Goal: Transaction & Acquisition: Purchase product/service

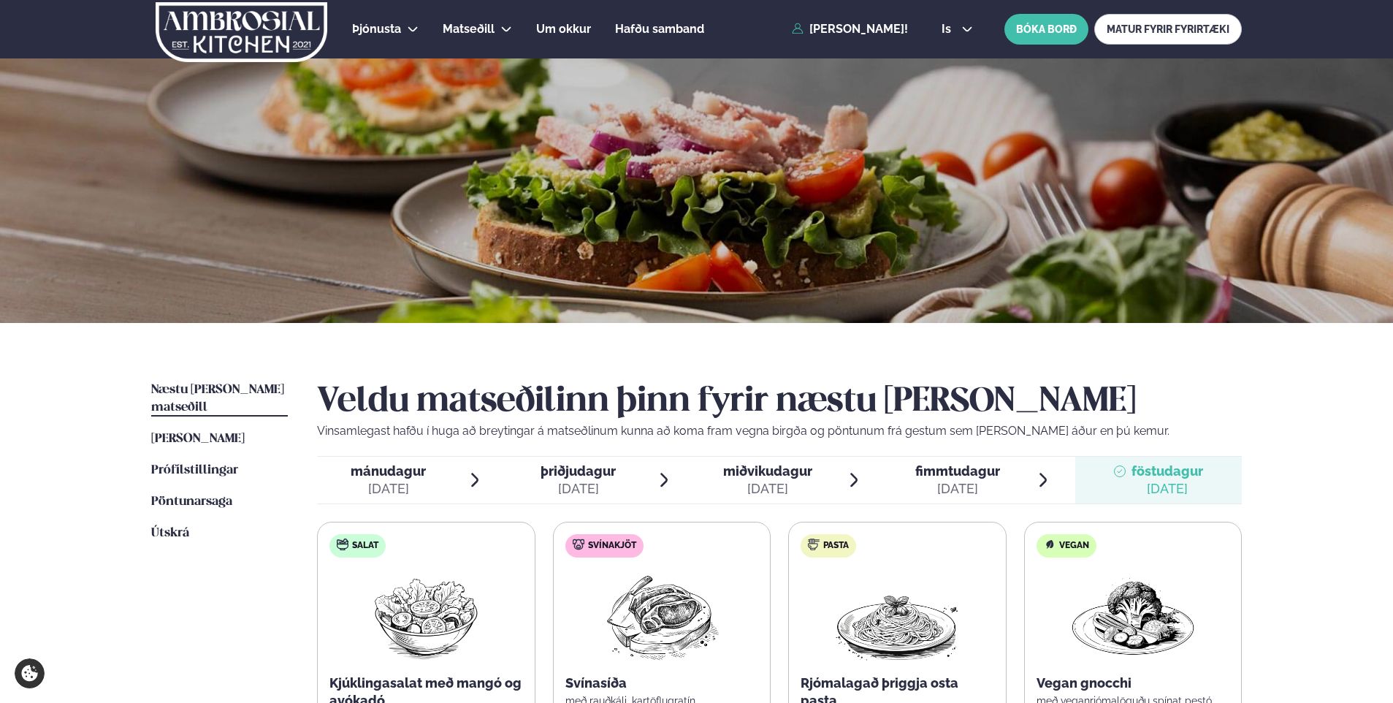
scroll to position [219, 0]
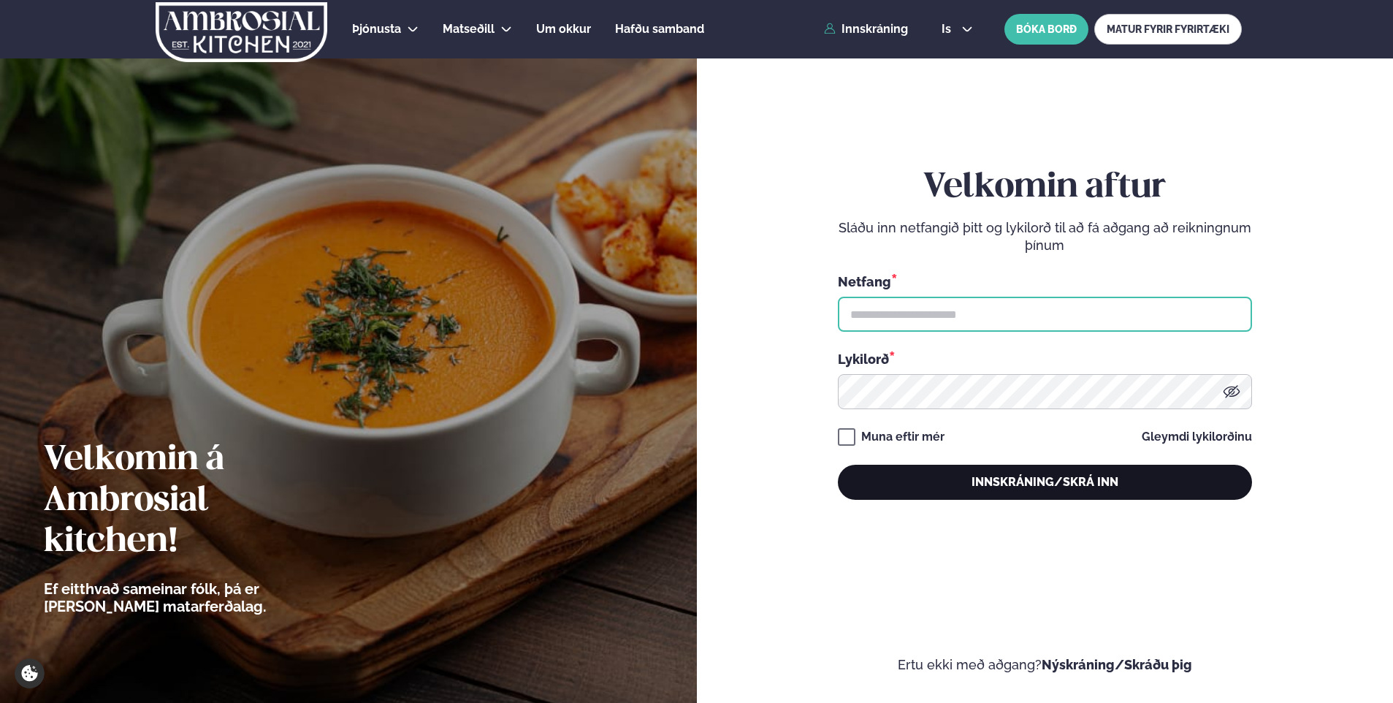
type input "**********"
click at [976, 487] on button "Innskráning/Skrá inn" at bounding box center [1045, 481] width 414 height 35
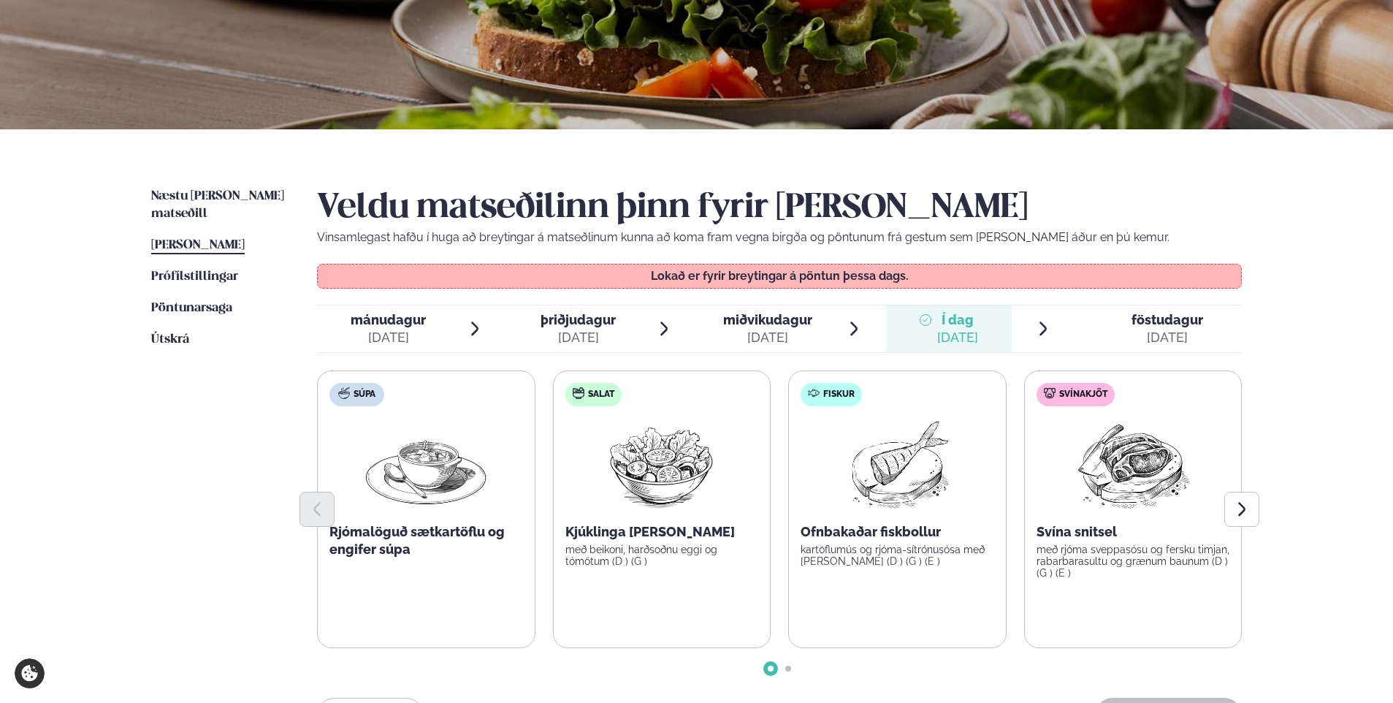
scroll to position [219, 0]
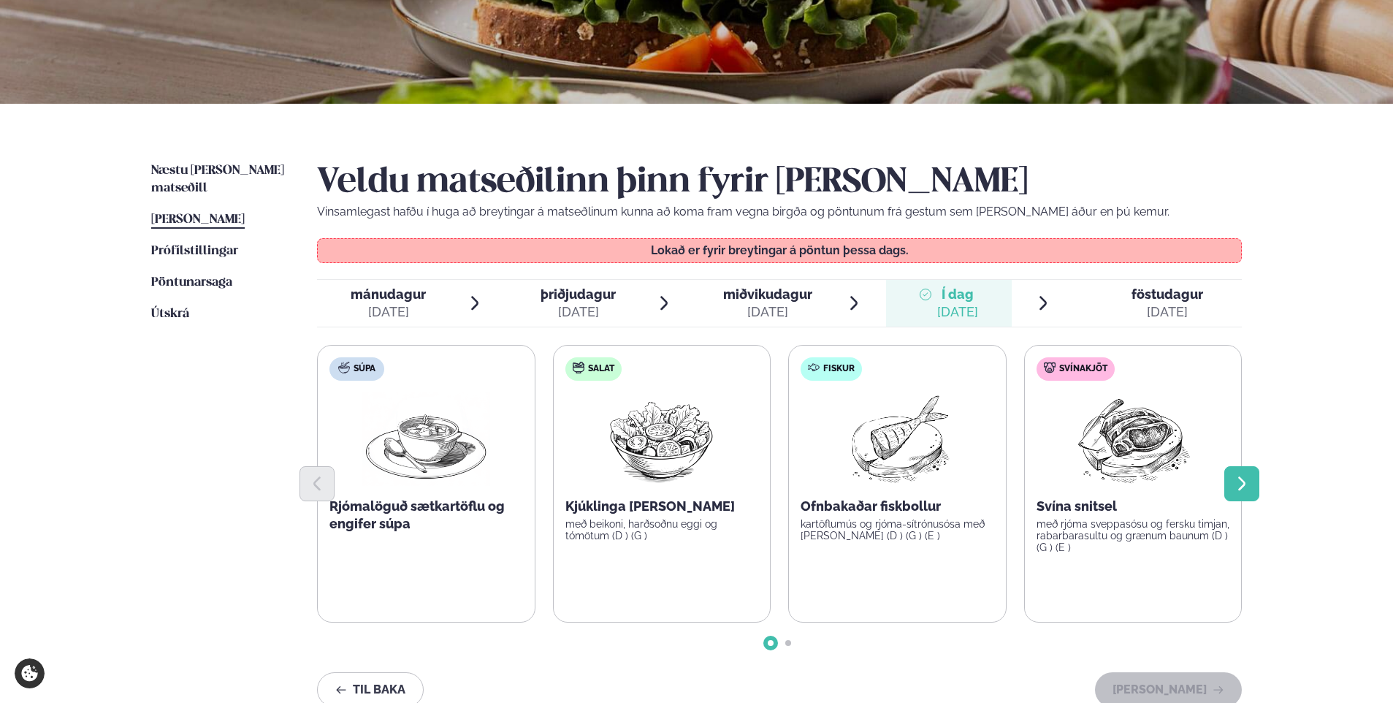
click at [1252, 489] on button "Next slide" at bounding box center [1241, 483] width 35 height 35
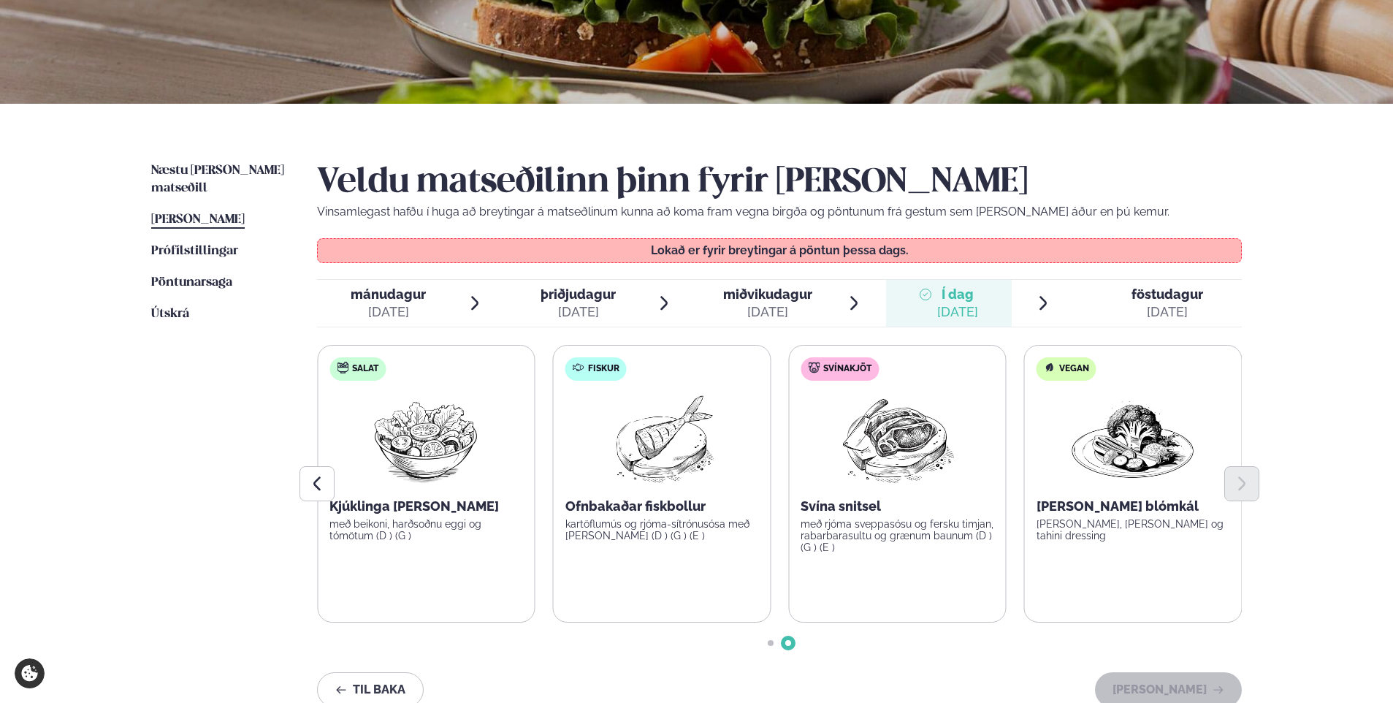
click at [1184, 292] on span "föstudagur" at bounding box center [1167, 293] width 72 height 15
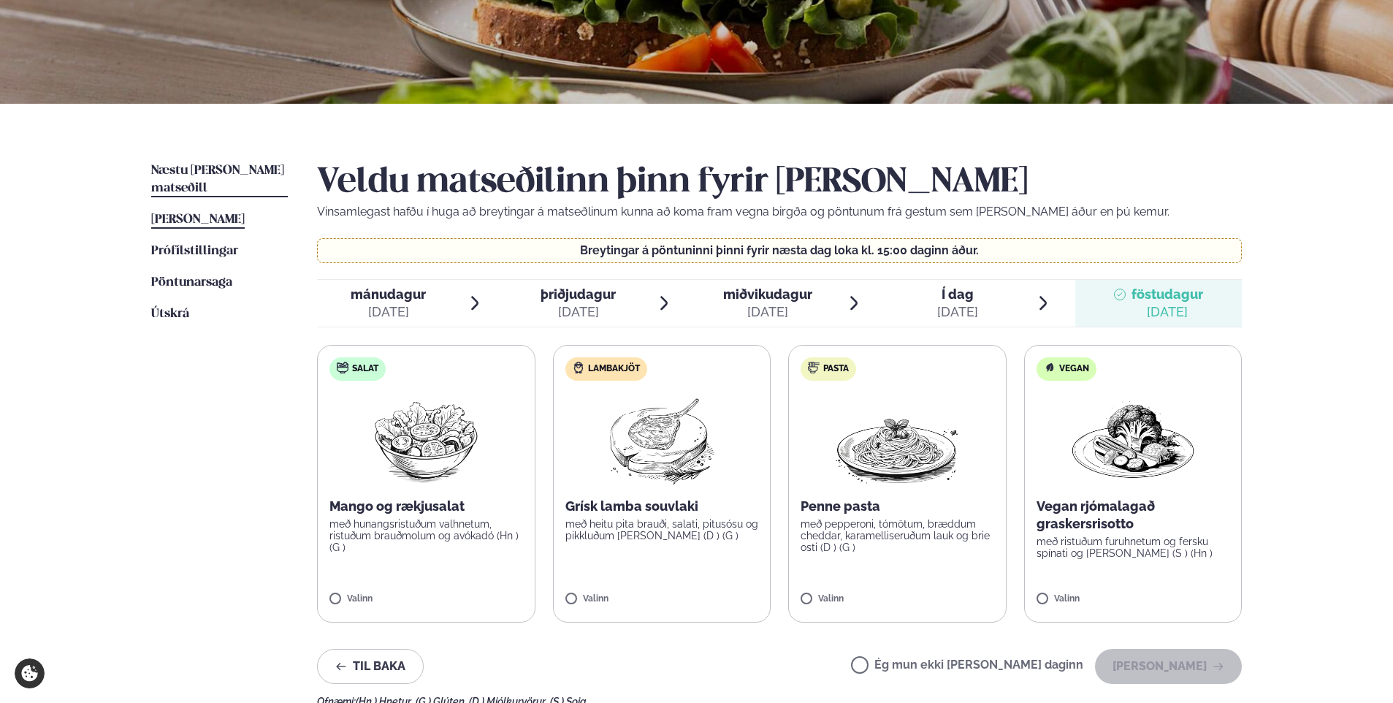
click at [196, 171] on span "Næstu [PERSON_NAME] matseðill" at bounding box center [217, 179] width 133 height 30
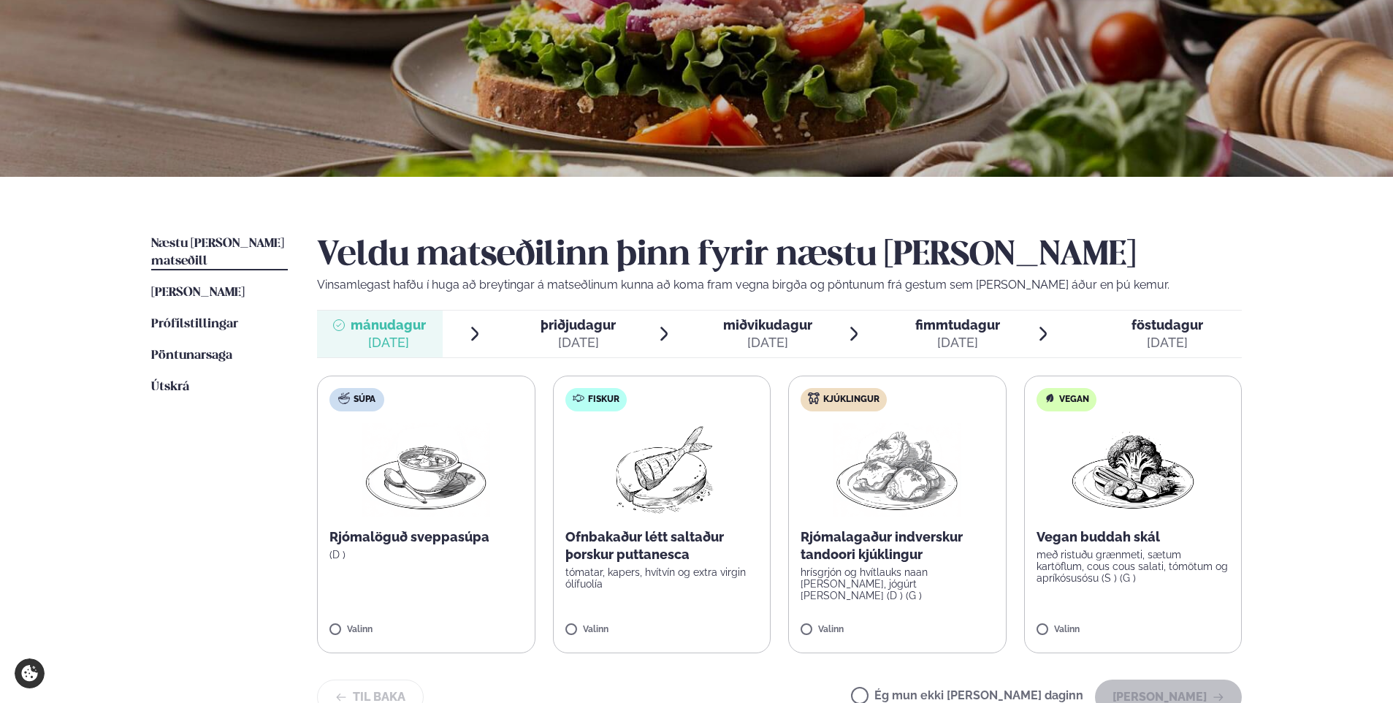
scroll to position [219, 0]
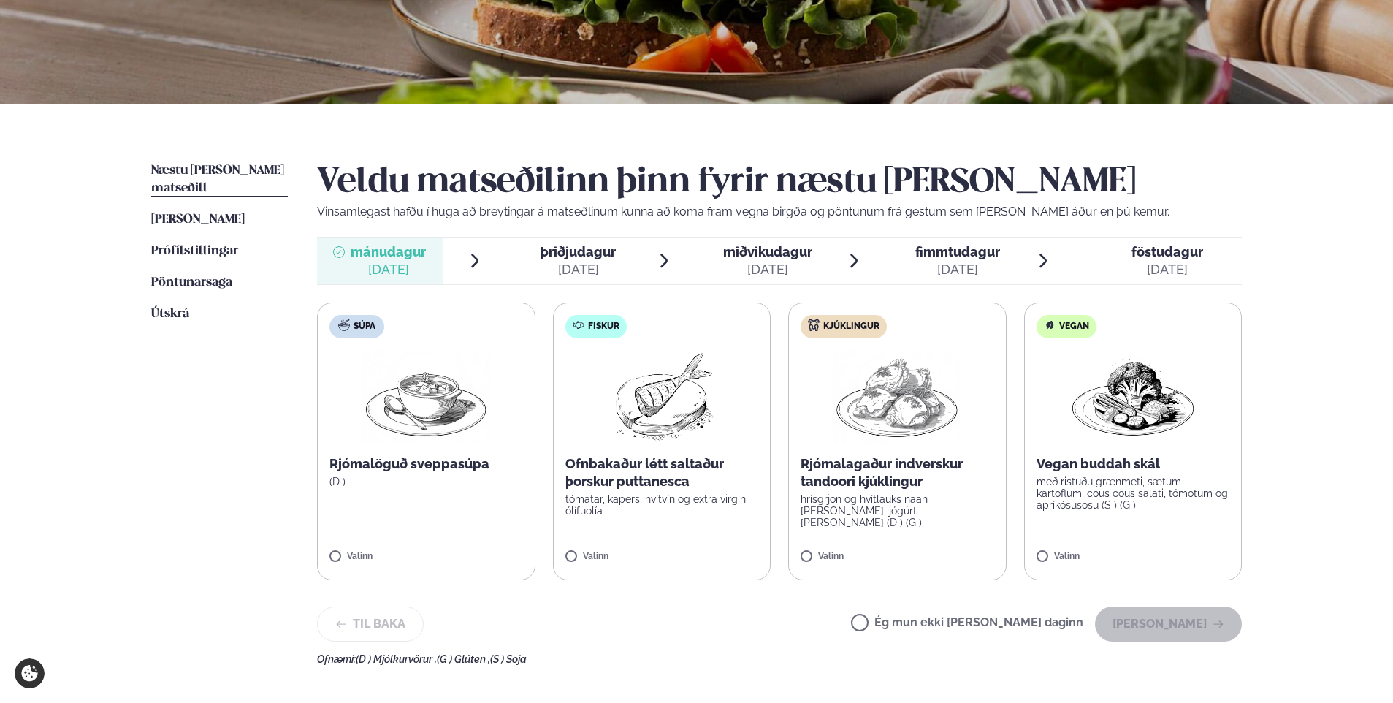
click at [553, 272] on div "[DATE]" at bounding box center [577, 270] width 75 height 18
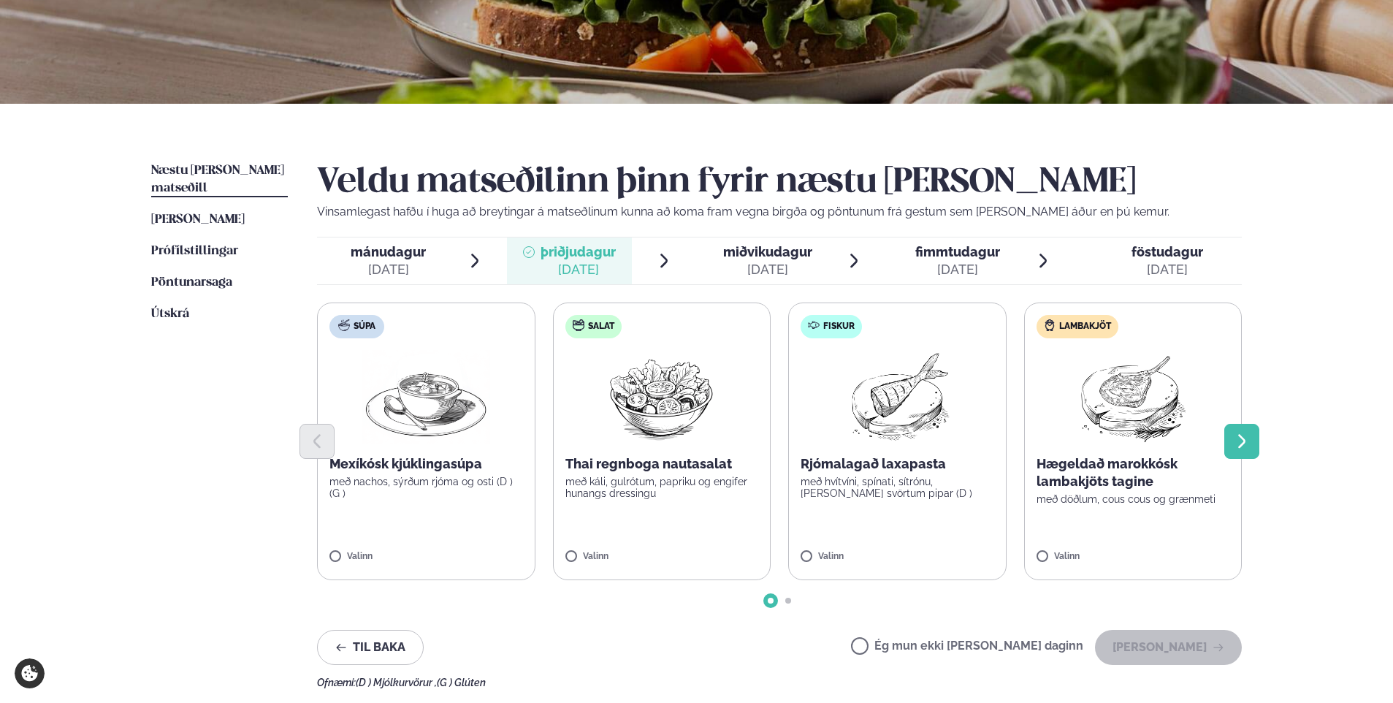
click at [1233, 443] on icon "Next slide" at bounding box center [1242, 441] width 18 height 18
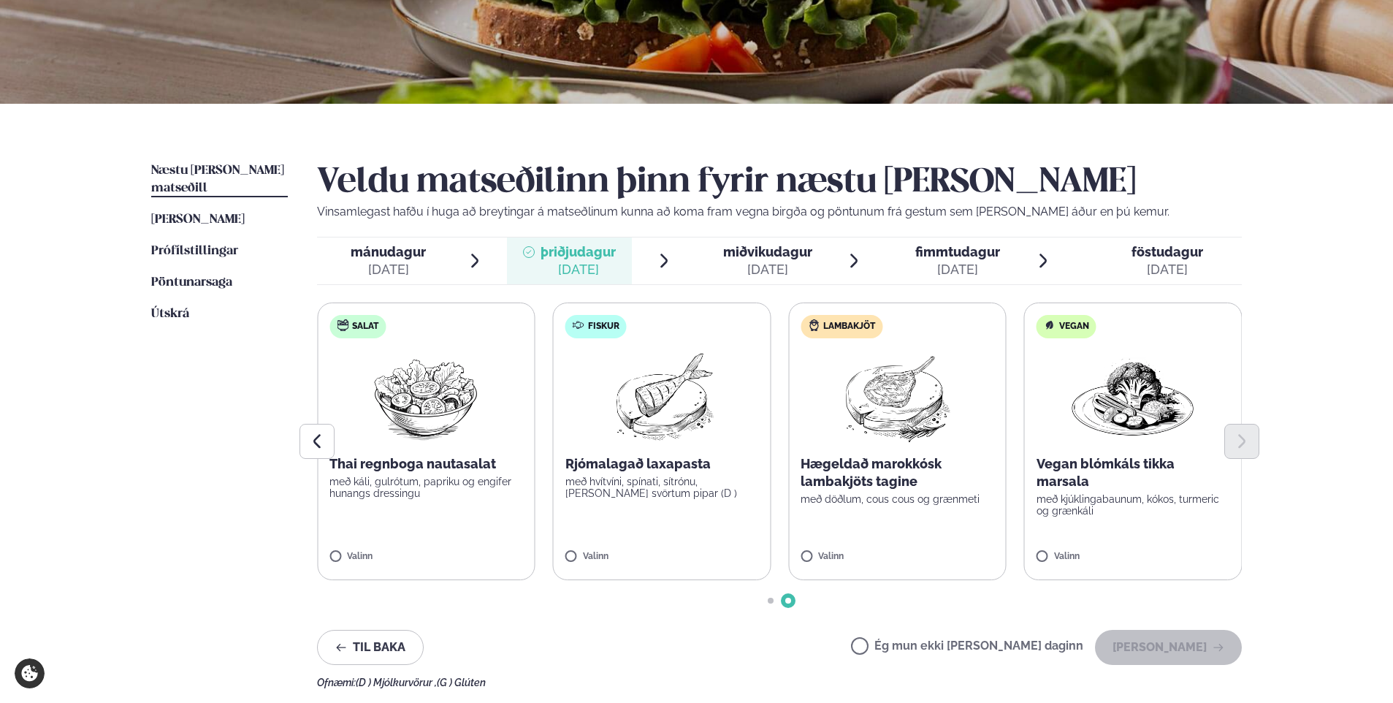
click at [411, 256] on span "mánudagur" at bounding box center [388, 251] width 75 height 15
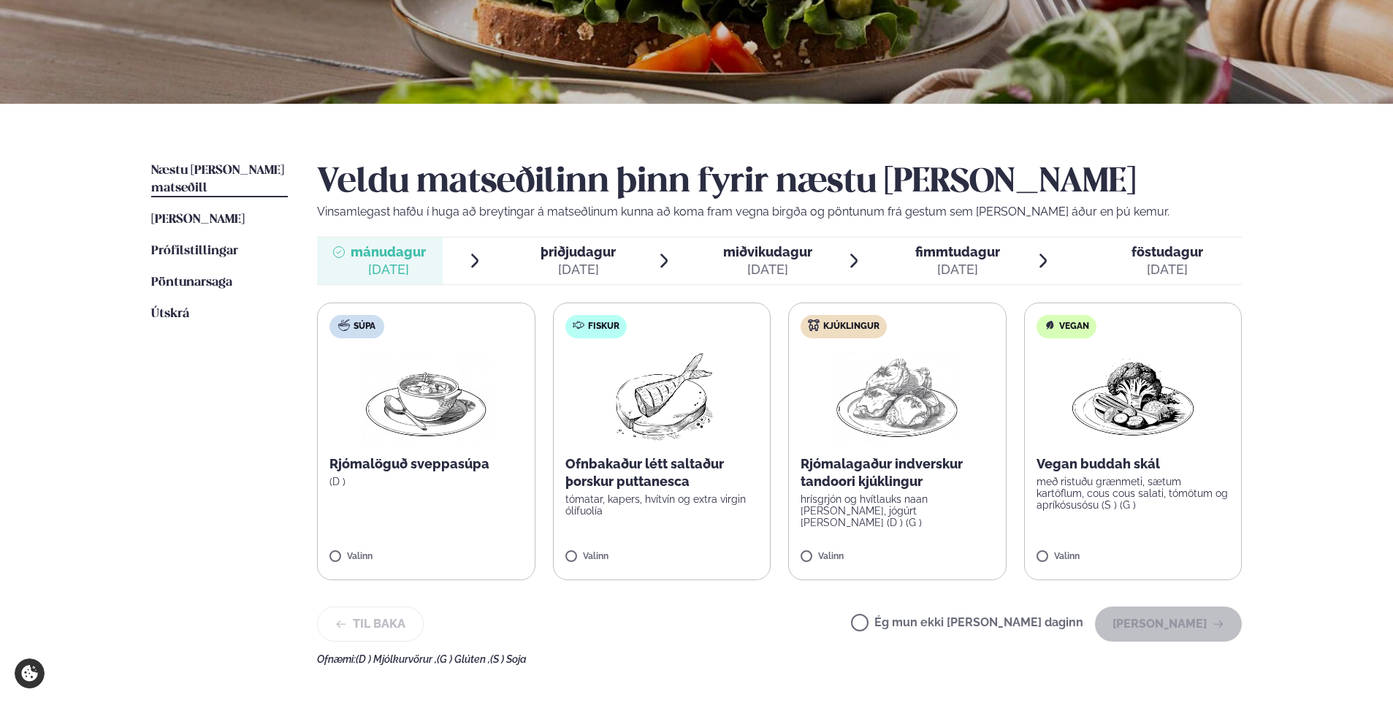
click at [912, 270] on span "fimmtudagur fim. [DATE]" at bounding box center [949, 260] width 126 height 47
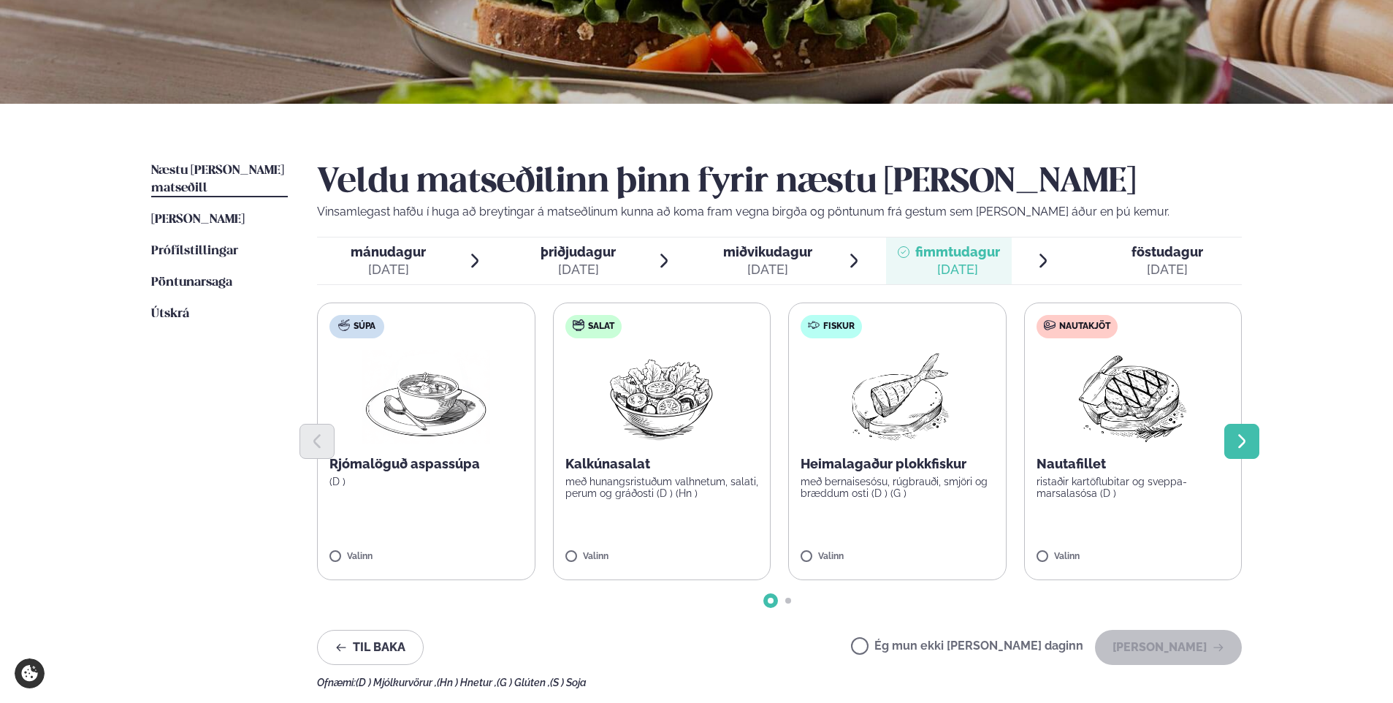
click at [1241, 445] on icon "Next slide" at bounding box center [1241, 441] width 7 height 14
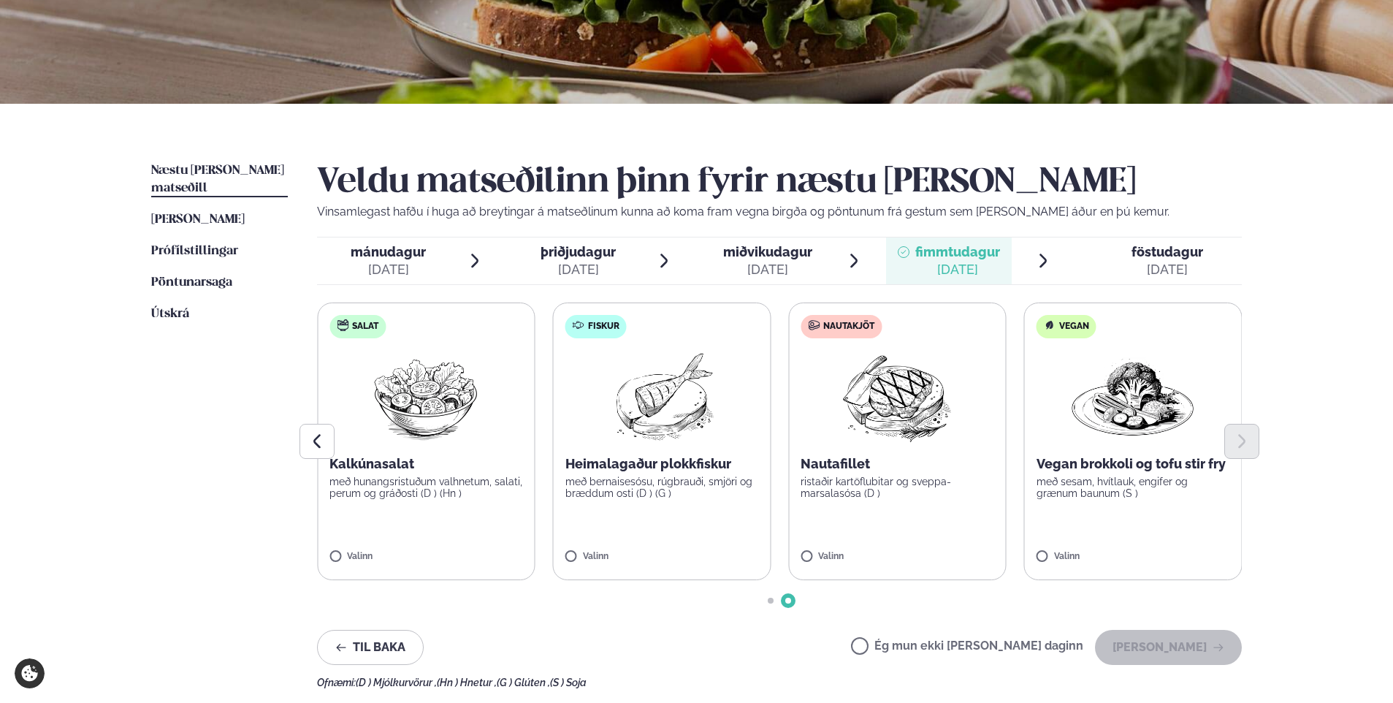
click at [1173, 253] on span "föstudagur" at bounding box center [1167, 251] width 72 height 15
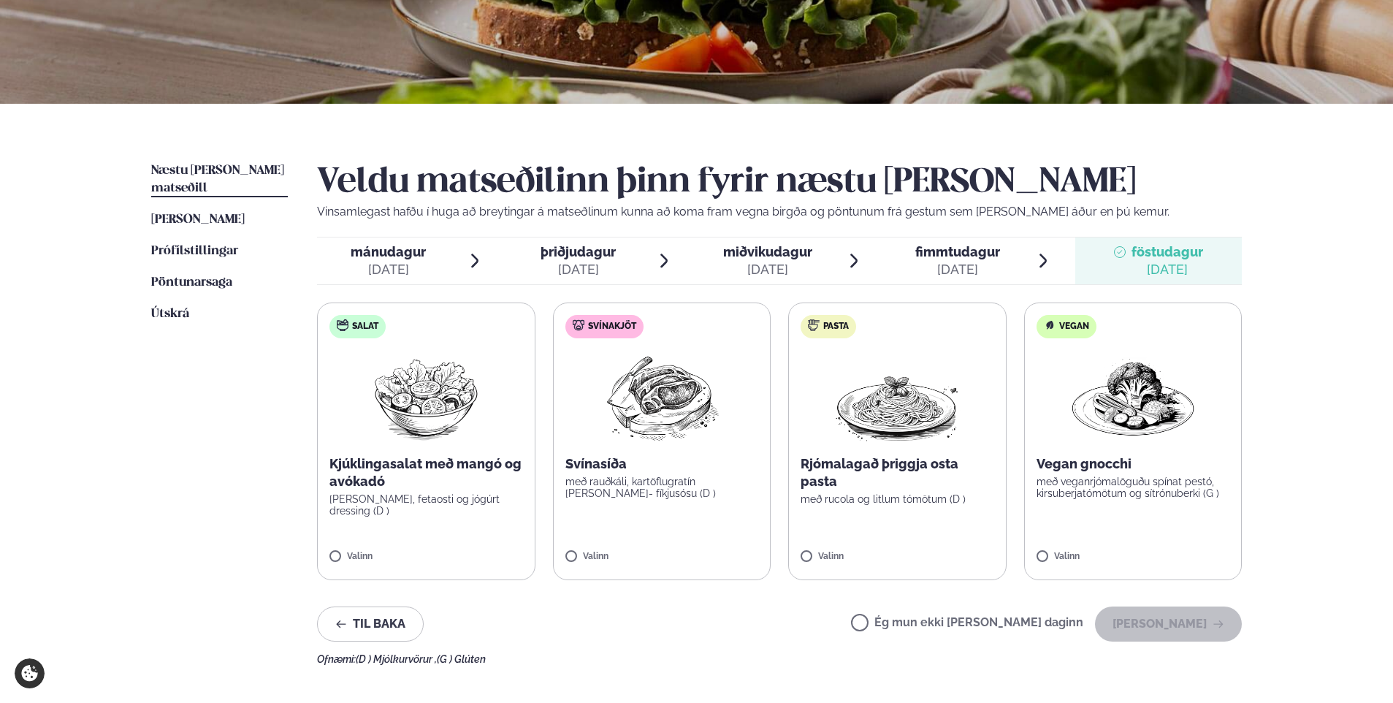
click at [415, 274] on div "[DATE]" at bounding box center [388, 270] width 75 height 18
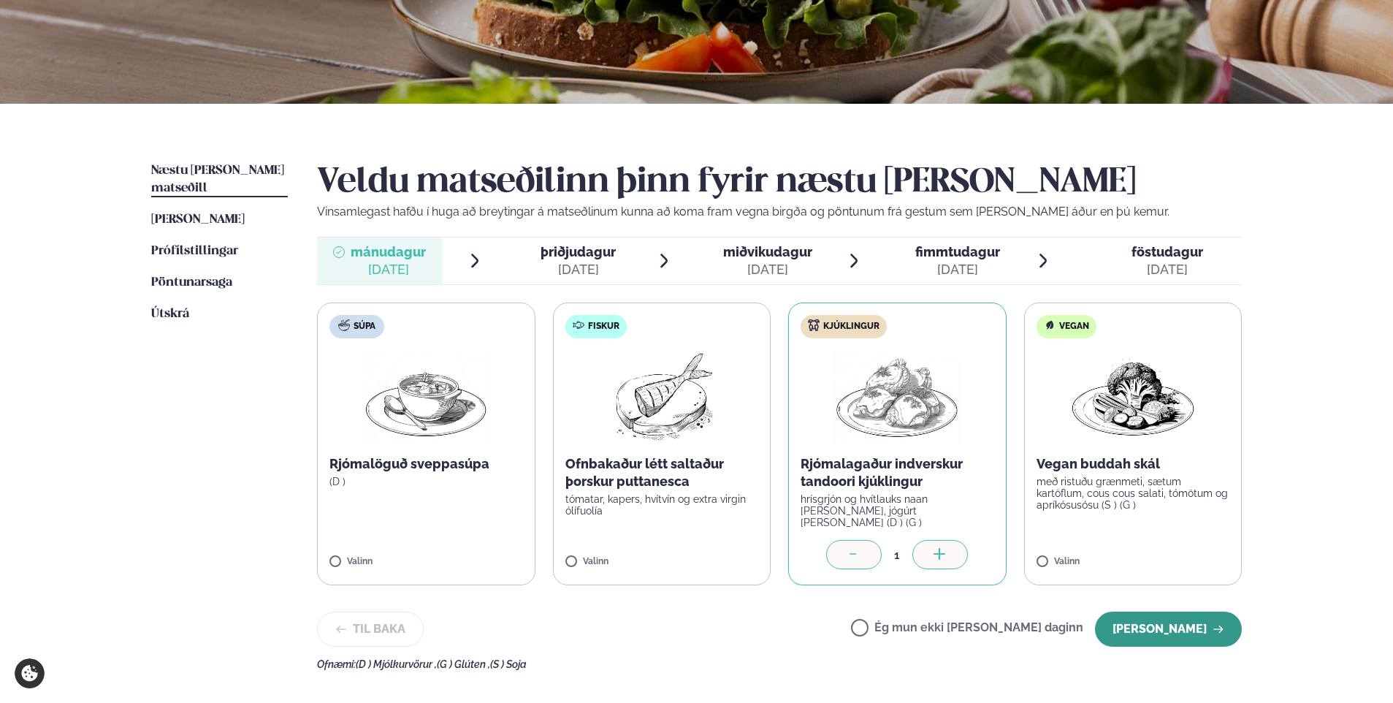
click at [1207, 628] on button "[PERSON_NAME]" at bounding box center [1168, 628] width 147 height 35
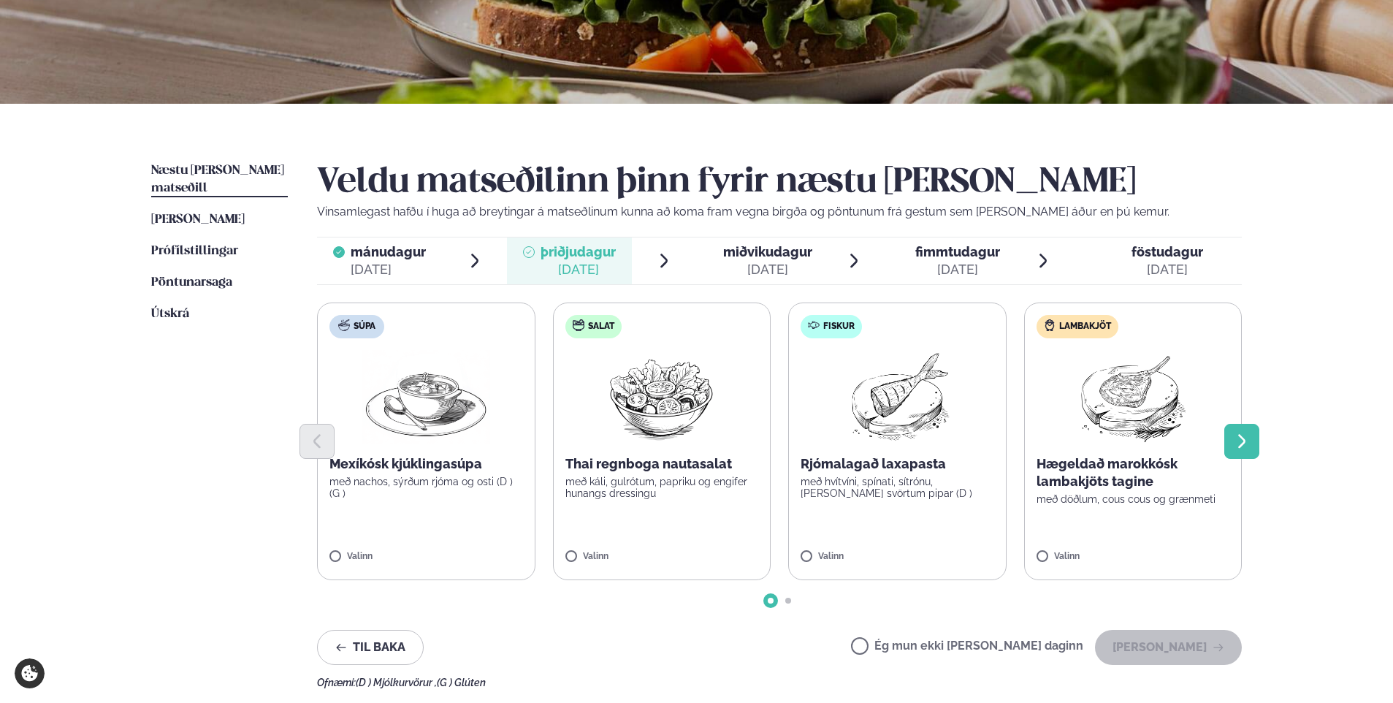
click at [1234, 448] on icon "Next slide" at bounding box center [1242, 441] width 18 height 18
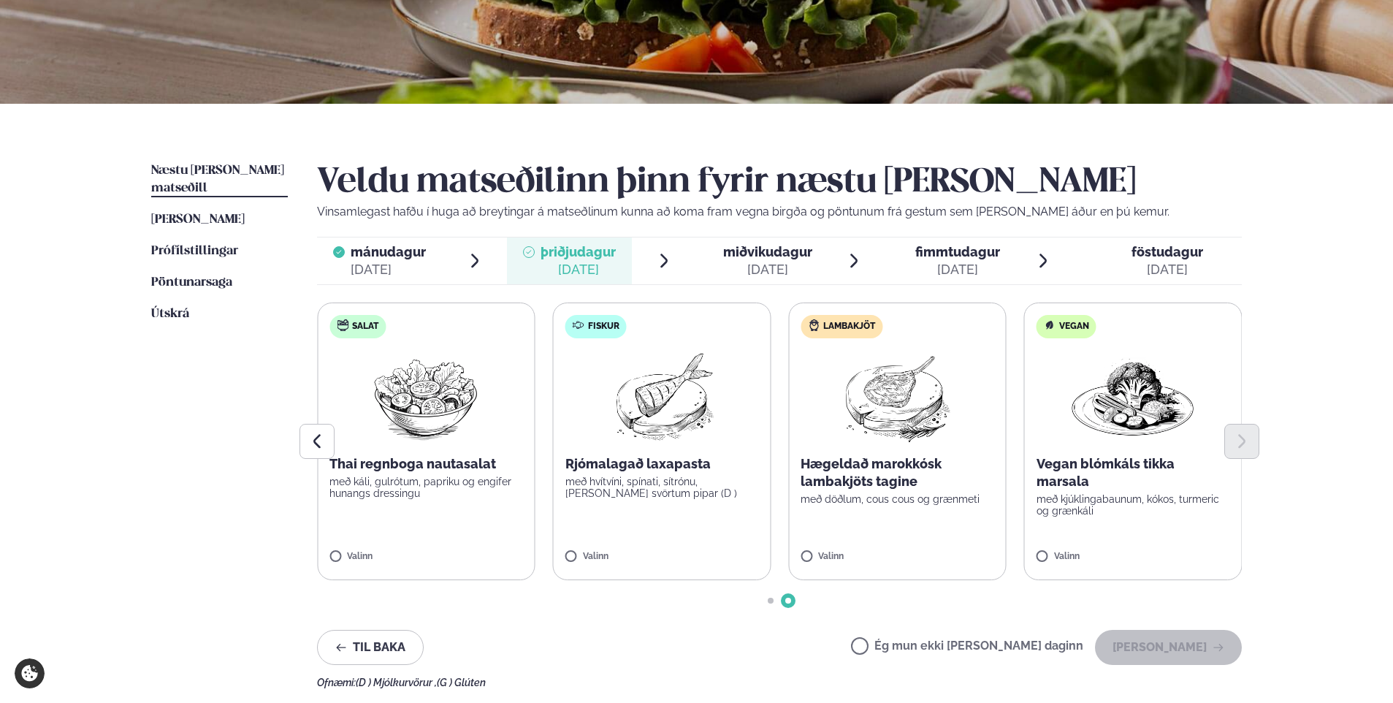
click at [798, 265] on div "[DATE]" at bounding box center [767, 270] width 89 height 18
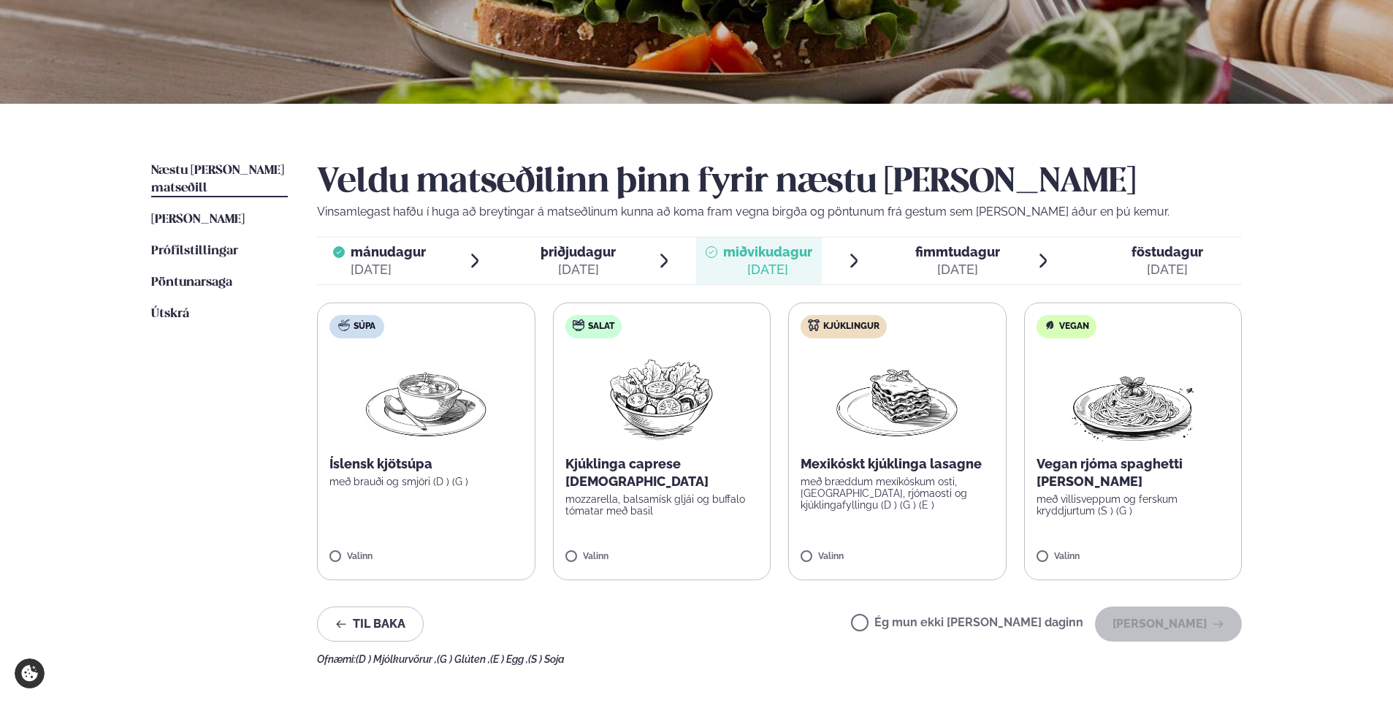
click at [1163, 269] on div "[DATE]" at bounding box center [1167, 270] width 72 height 18
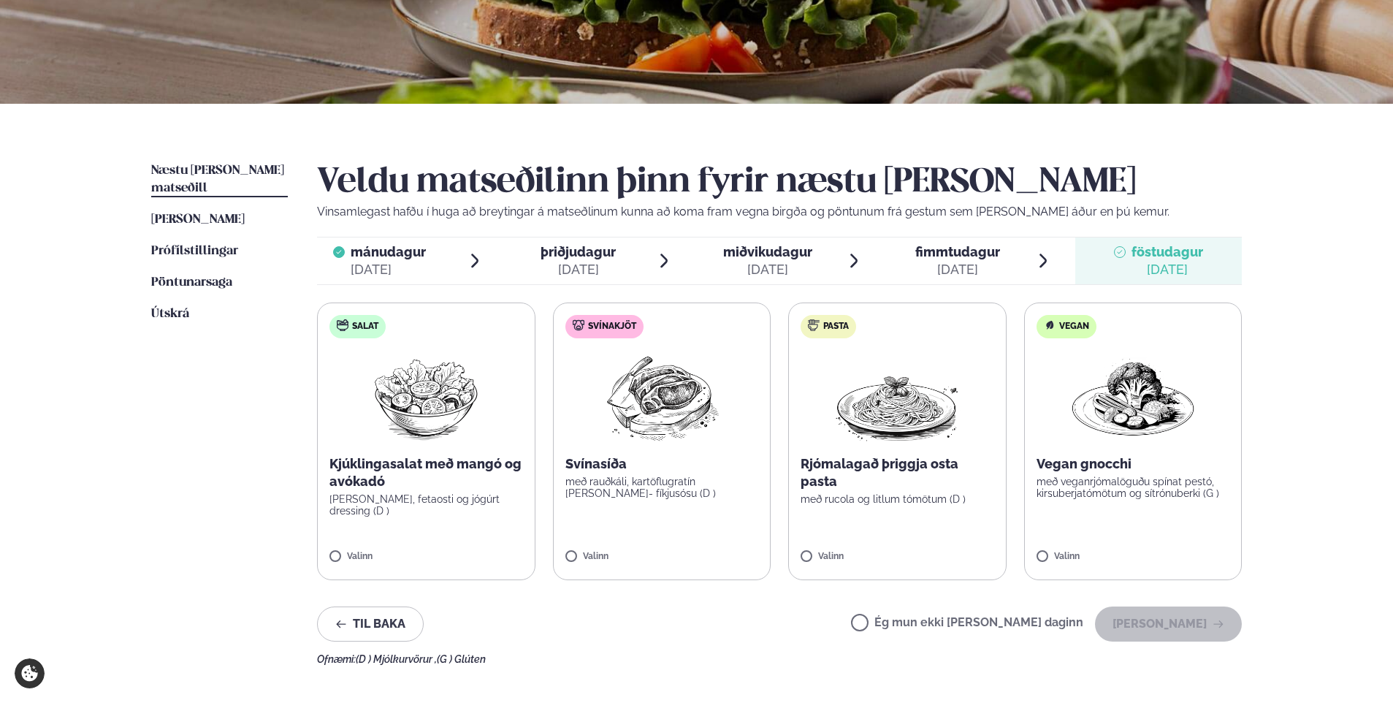
click at [919, 267] on div "[DATE]" at bounding box center [957, 270] width 85 height 18
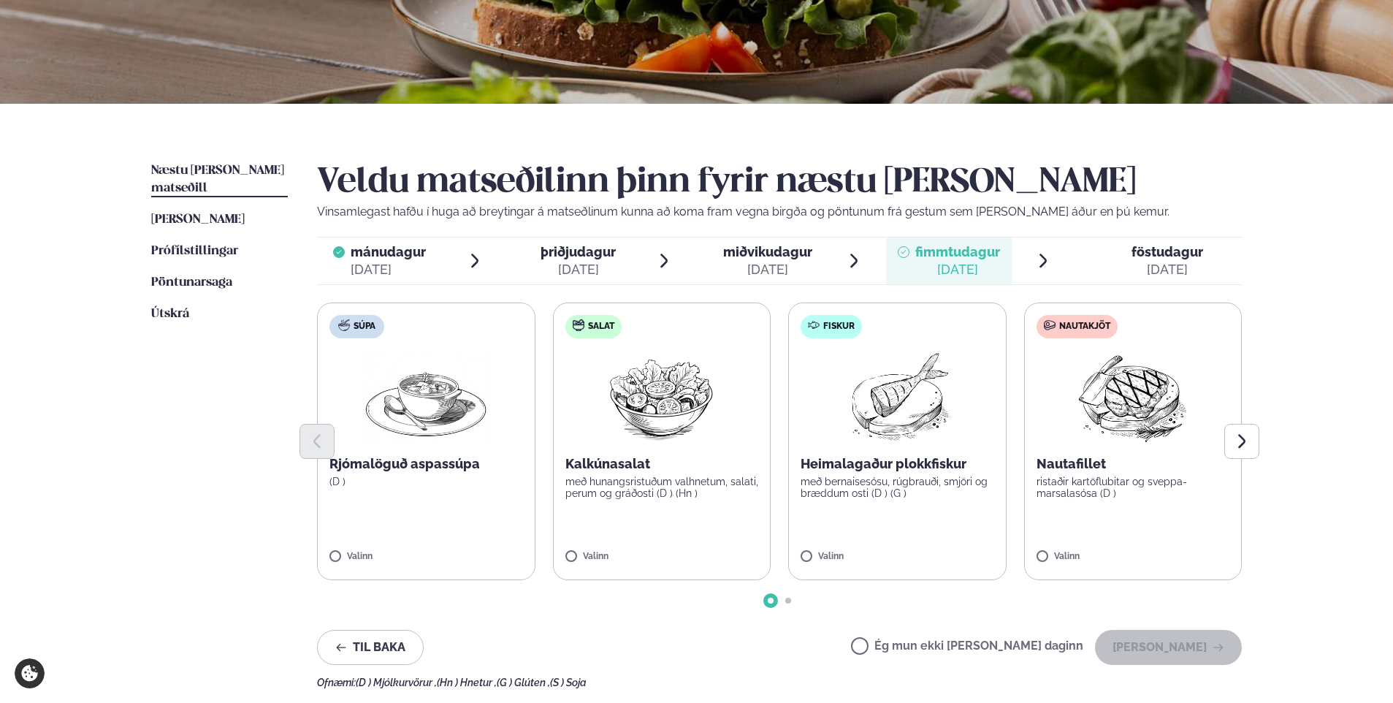
click at [1068, 445] on div at bounding box center [779, 441] width 925 height 35
click at [1173, 651] on button "[PERSON_NAME]" at bounding box center [1168, 647] width 147 height 35
